Goal: Navigation & Orientation: Understand site structure

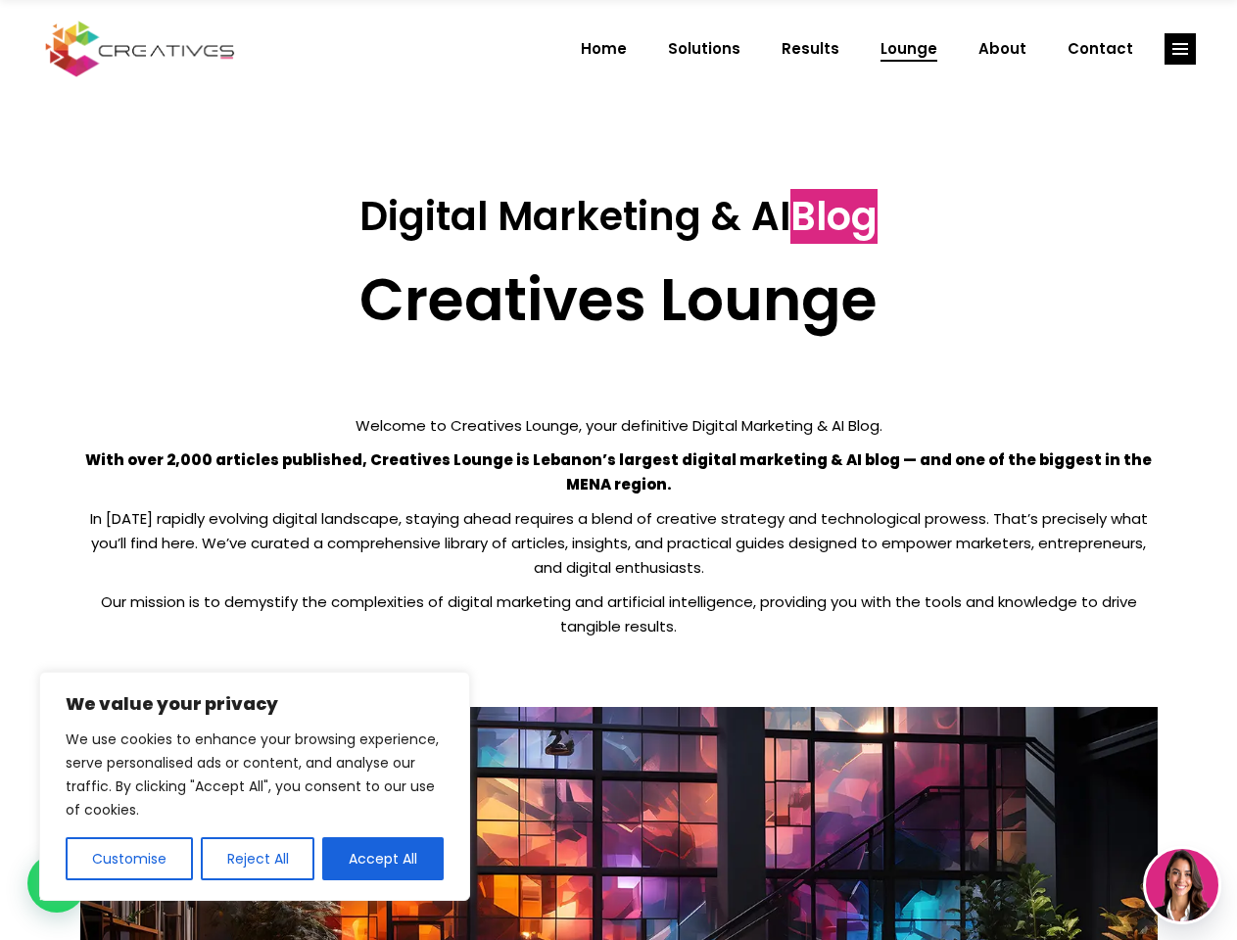
click at [618, 470] on p "With over 2,000 articles published, Creatives Lounge is Lebanon’s largest digit…" at bounding box center [618, 472] width 1077 height 49
click at [128, 859] on button "Customise" at bounding box center [129, 858] width 127 height 43
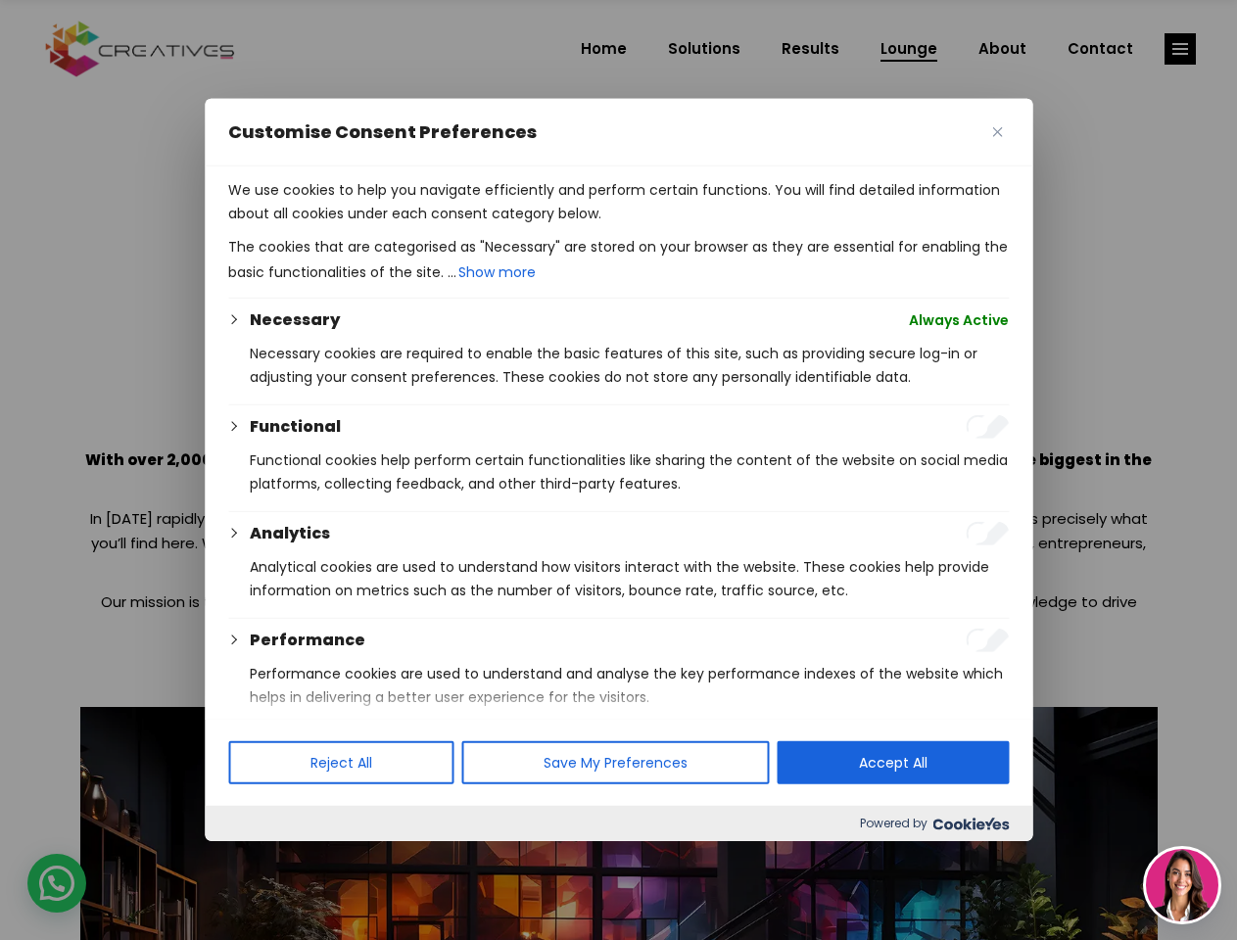
click at [257, 859] on div at bounding box center [618, 470] width 1237 height 940
click at [383, 225] on p "We use cookies to help you navigate efficiently and perform certain functions. …" at bounding box center [618, 201] width 781 height 47
click at [1180, 49] on div at bounding box center [618, 470] width 1237 height 940
click at [1182, 885] on img at bounding box center [1182, 885] width 72 height 72
